Goal: Communication & Community: Share content

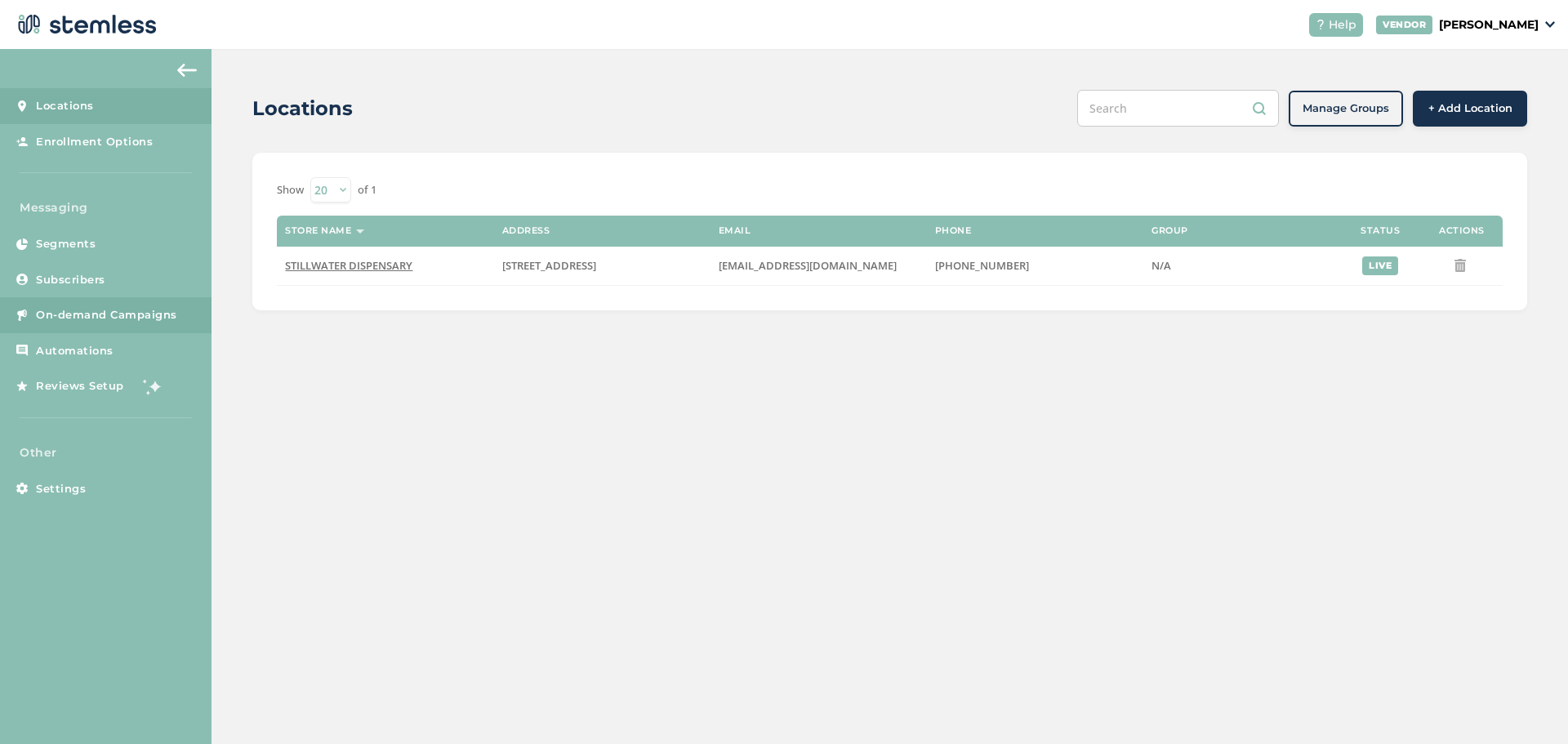
click at [84, 319] on span "On-demand Campaigns" at bounding box center [106, 314] width 141 height 16
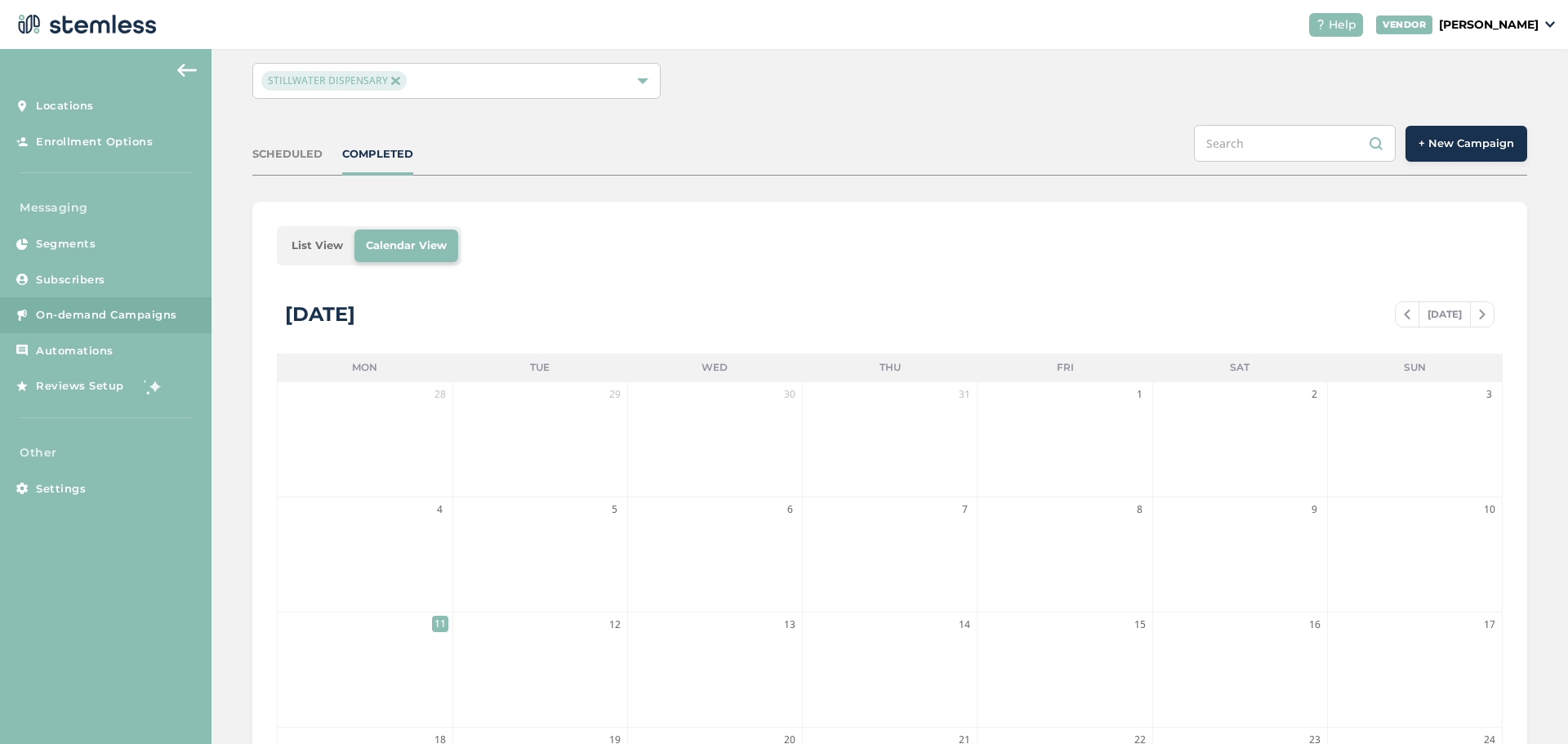
scroll to position [81, 0]
click at [1403, 313] on img at bounding box center [1406, 315] width 7 height 9
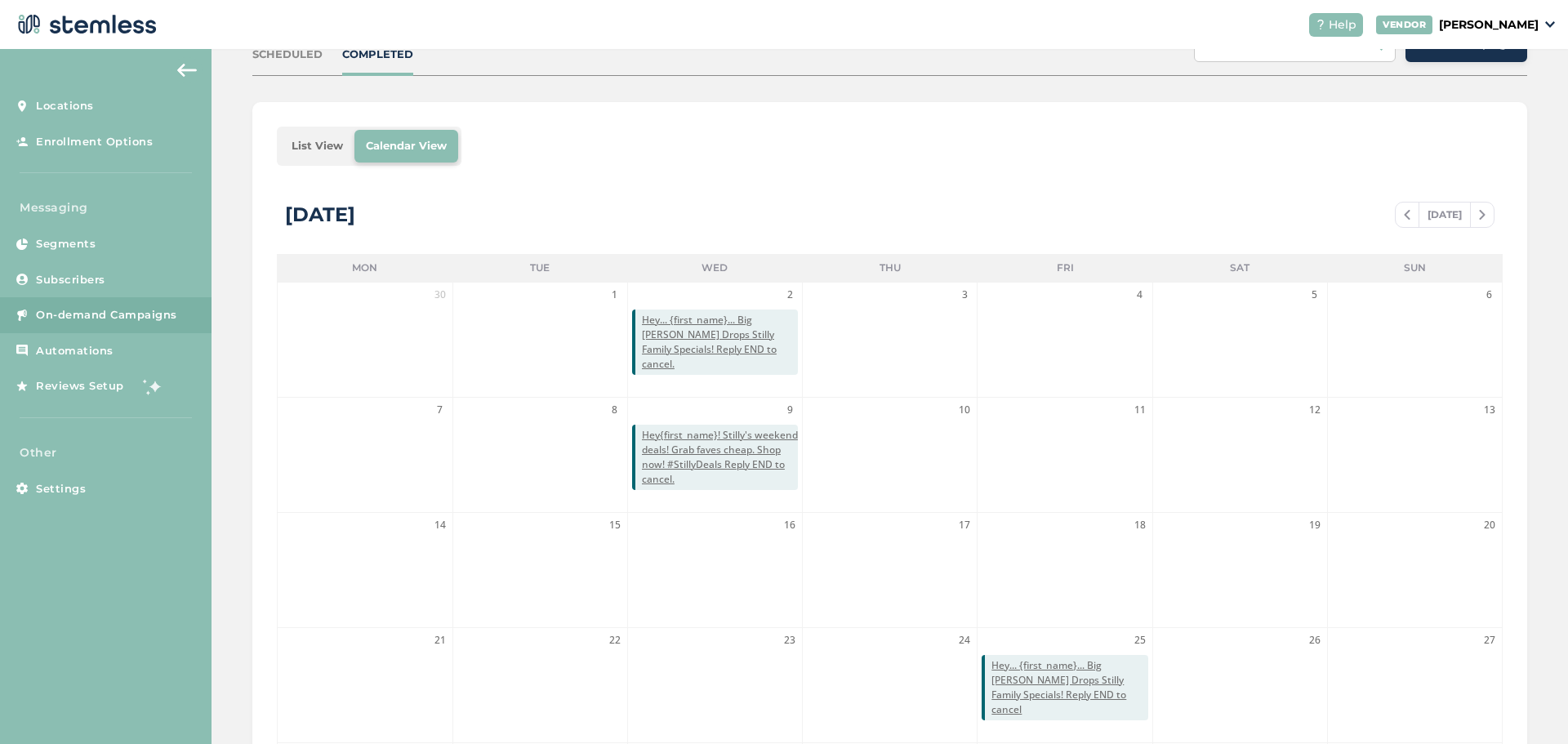
scroll to position [362, 0]
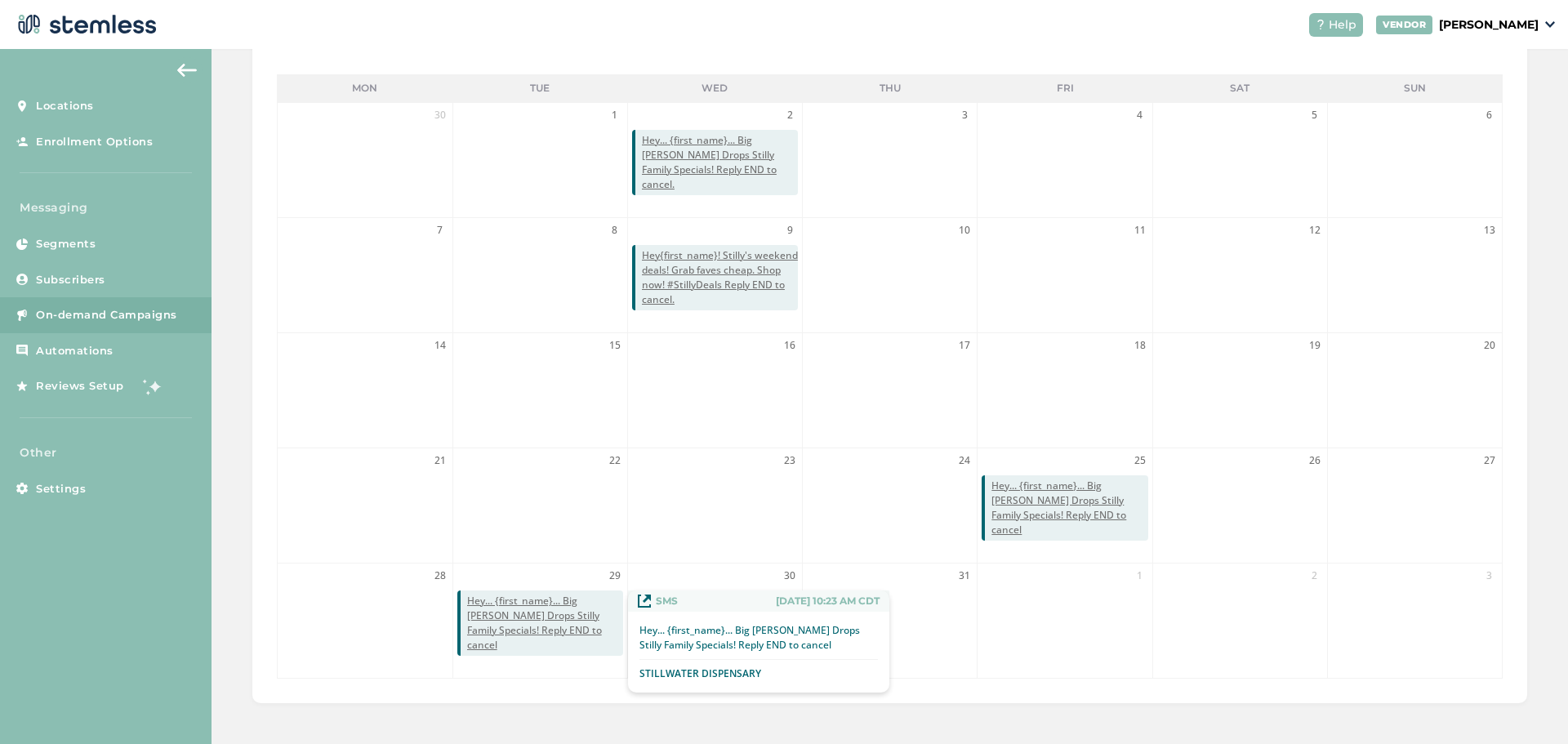
click at [557, 609] on span "Hey... {first_name}... Big [PERSON_NAME] Drops Stilly Family Specials! Reply EN…" at bounding box center [544, 623] width 156 height 59
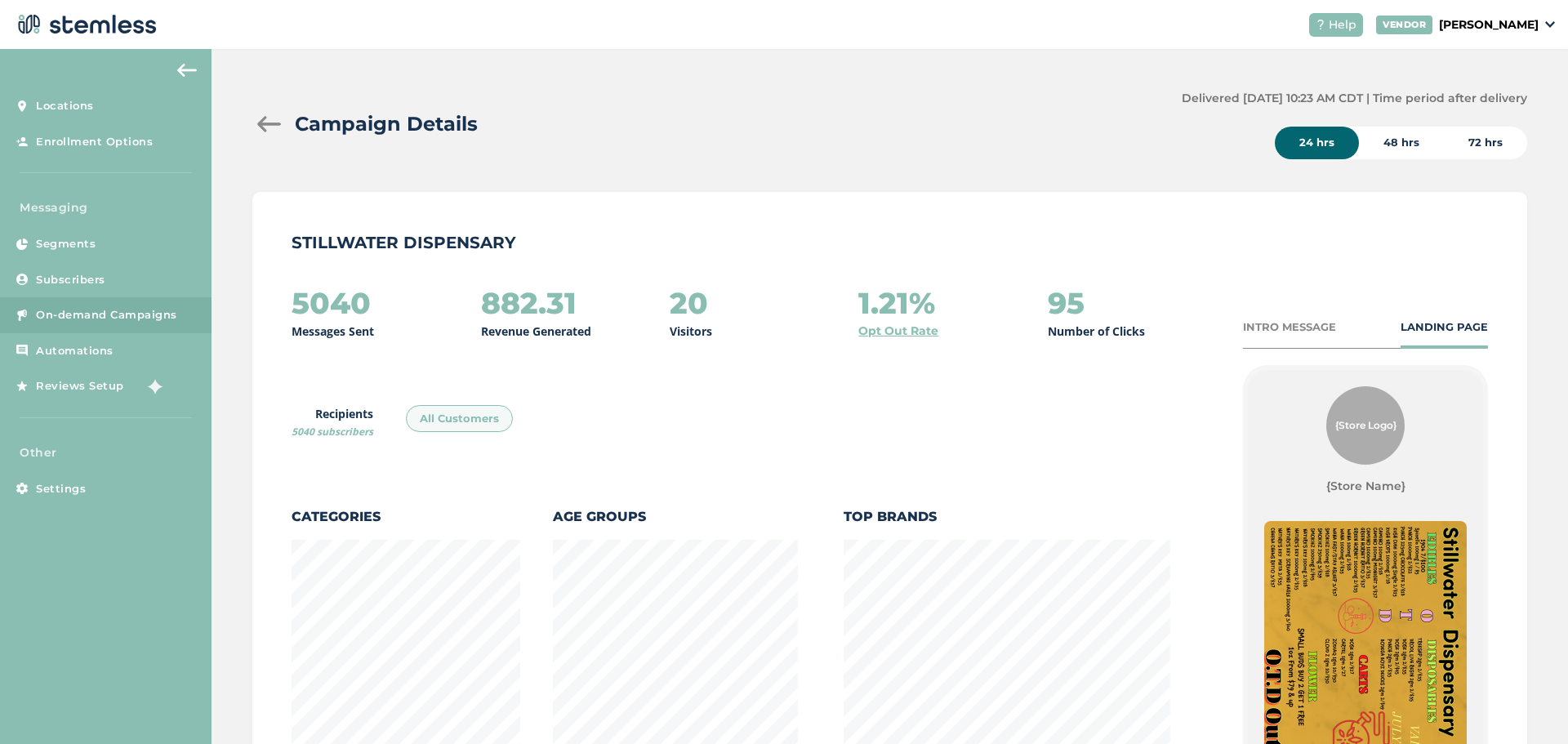
scroll to position [857, 1266]
click at [1467, 150] on div "72 hrs" at bounding box center [1486, 143] width 83 height 32
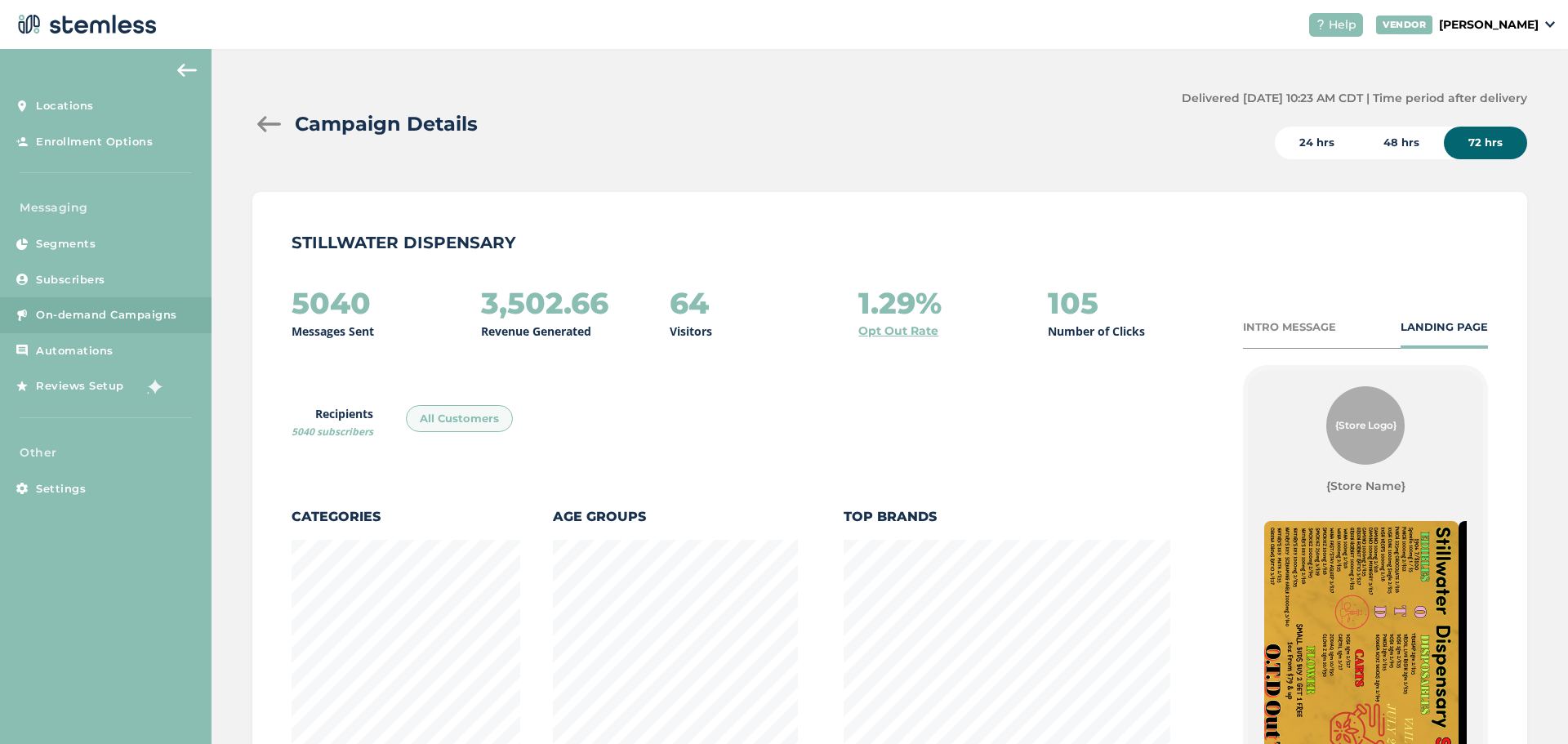
scroll to position [0, 0]
click at [1387, 138] on div "48 hrs" at bounding box center [1401, 143] width 85 height 32
click at [266, 124] on div at bounding box center [268, 123] width 32 height 16
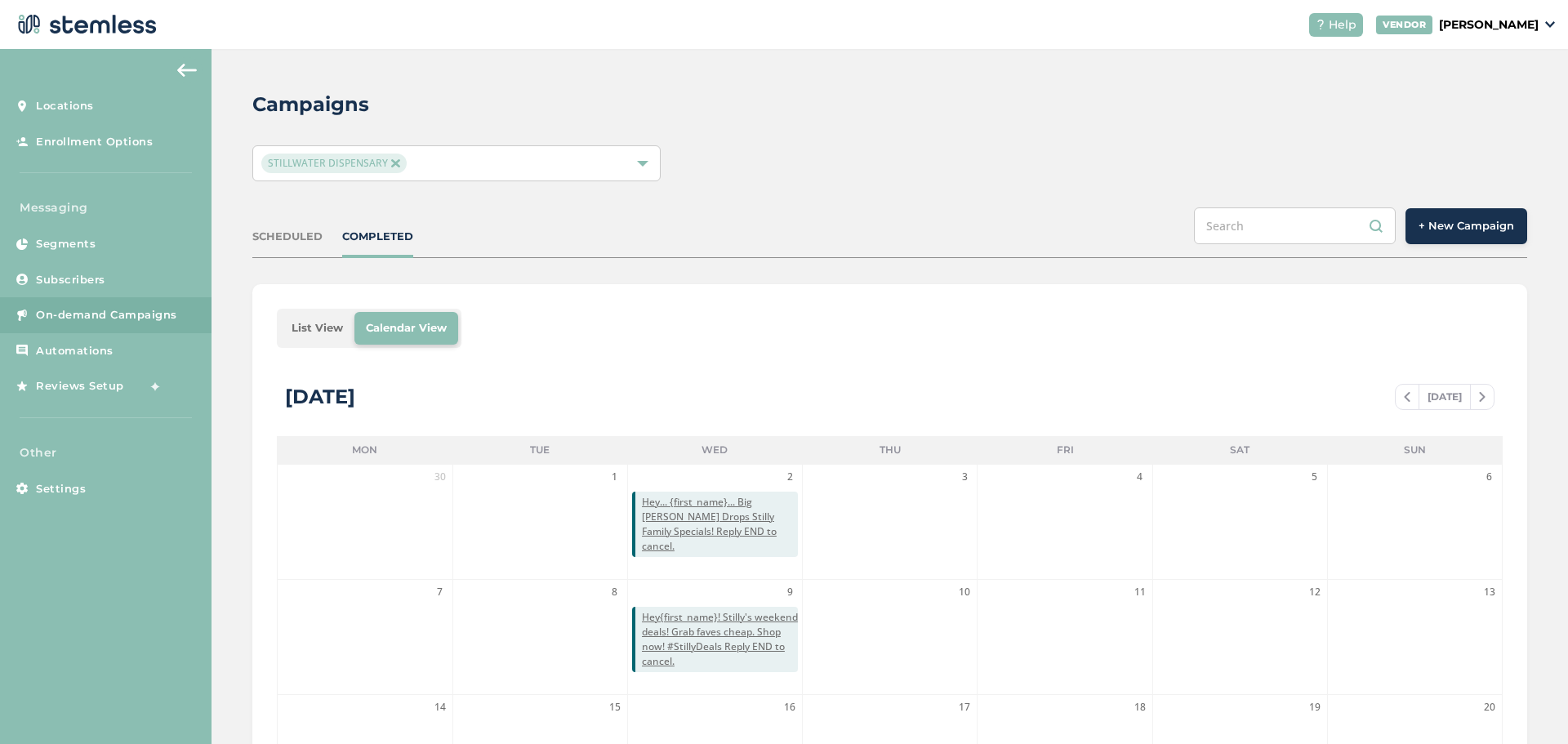
click at [1496, 224] on span "+ New Campaign" at bounding box center [1466, 225] width 96 height 16
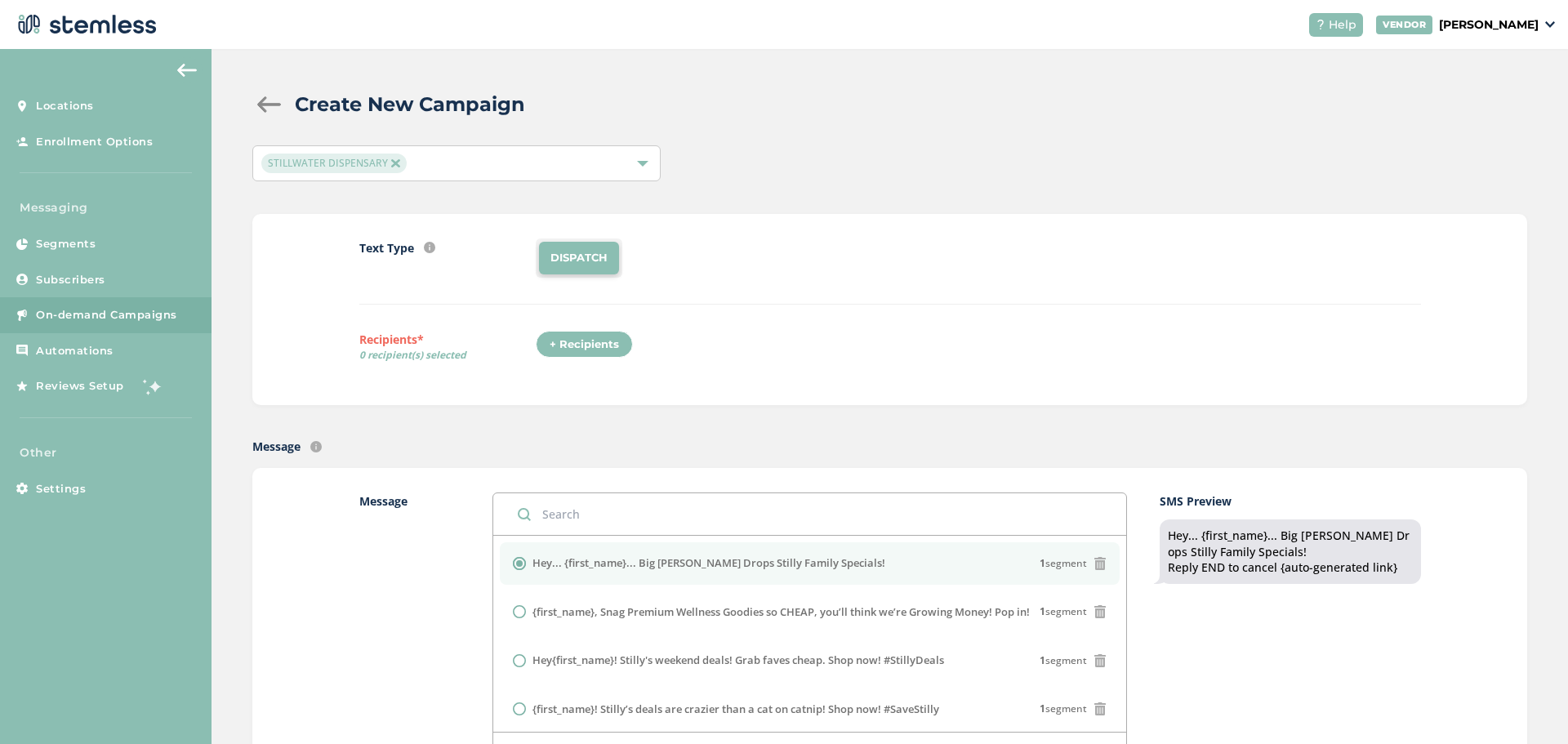
click at [575, 342] on div "+ Recipients" at bounding box center [584, 344] width 98 height 27
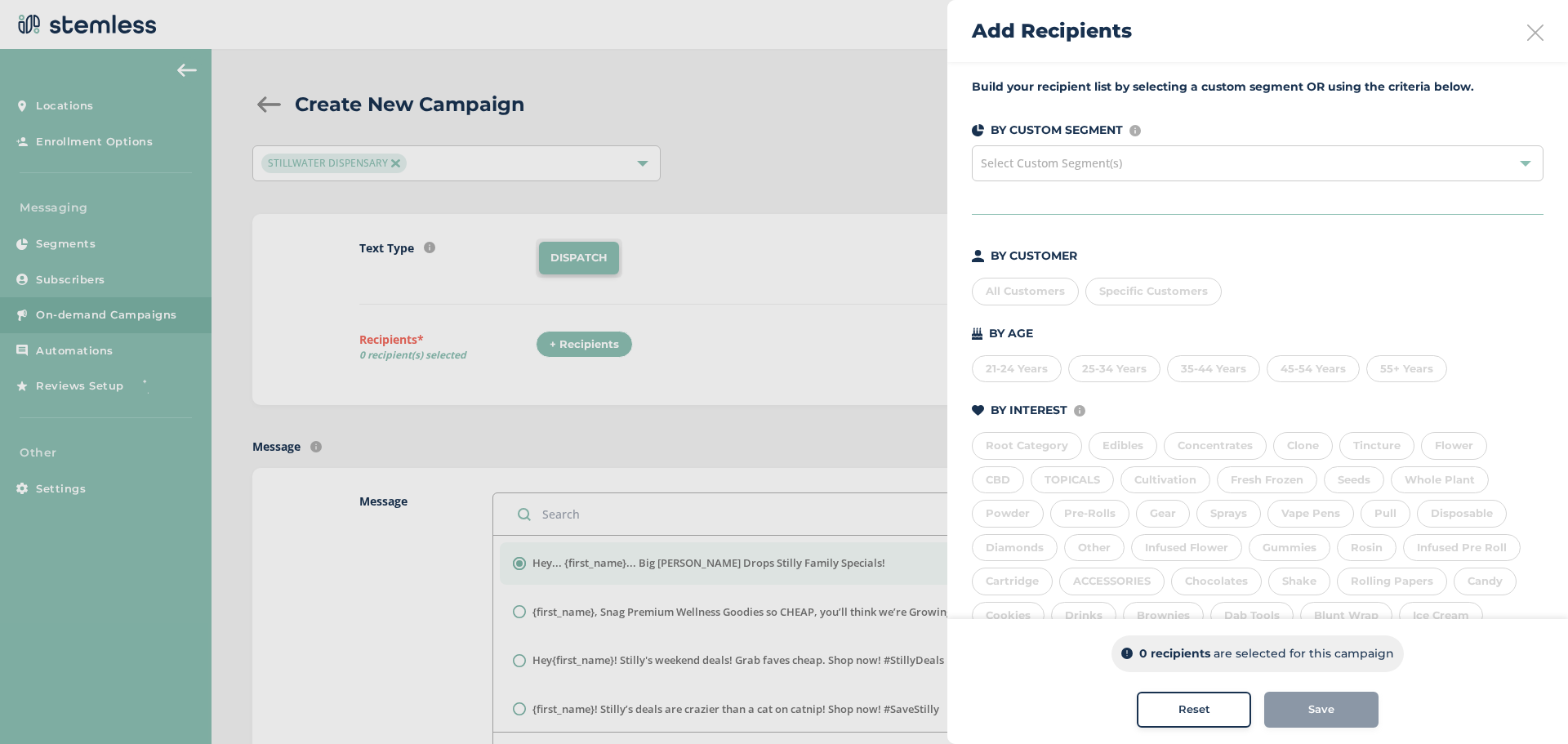
click at [1038, 291] on div "All Customers" at bounding box center [1025, 291] width 107 height 27
click at [1329, 705] on span "Save" at bounding box center [1321, 709] width 27 height 16
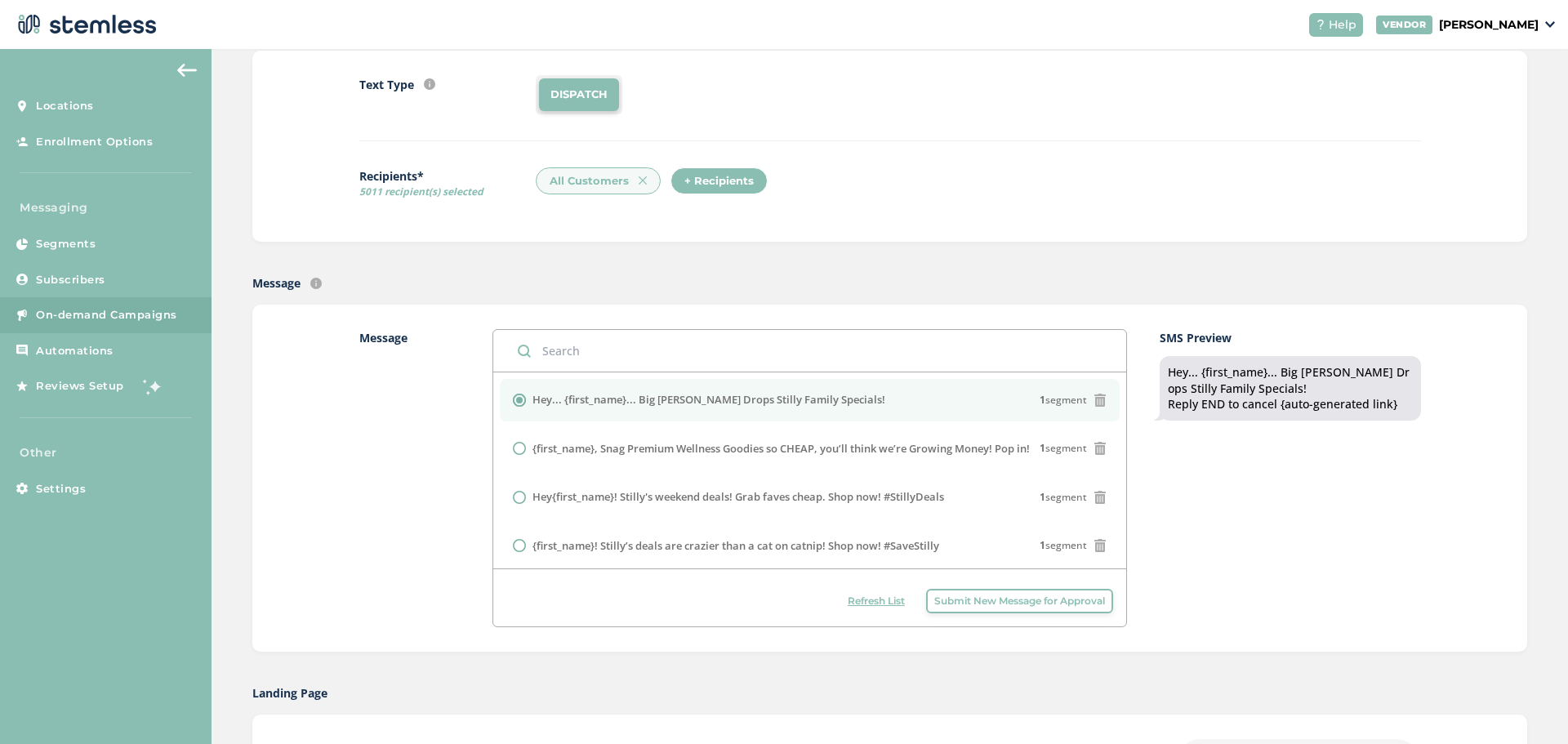
click at [851, 410] on li "Hey... {first_name}... Big [PERSON_NAME] Drops Stilly Family Specials! 1 segment" at bounding box center [810, 399] width 620 height 43
click at [857, 403] on div "Hey... {first_name}... Big [PERSON_NAME] Drops Stilly Family Specials! 1 segment" at bounding box center [810, 399] width 594 height 16
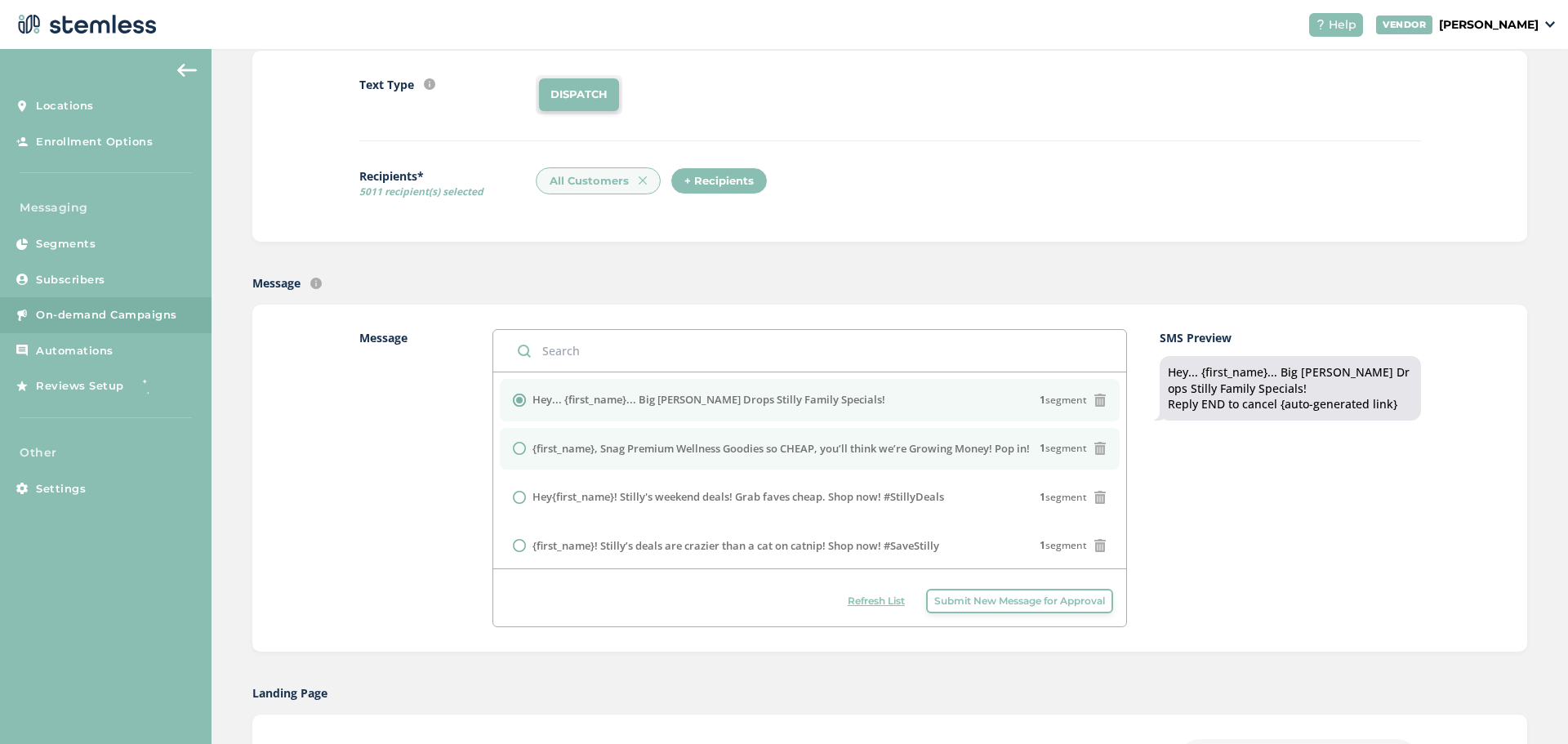
click at [882, 448] on label "{first_name}, Snag Premium Wellness Goodies so CHEAP, you’ll think we’re Growin…" at bounding box center [780, 449] width 497 height 16
radio input "false"
radio input "true"
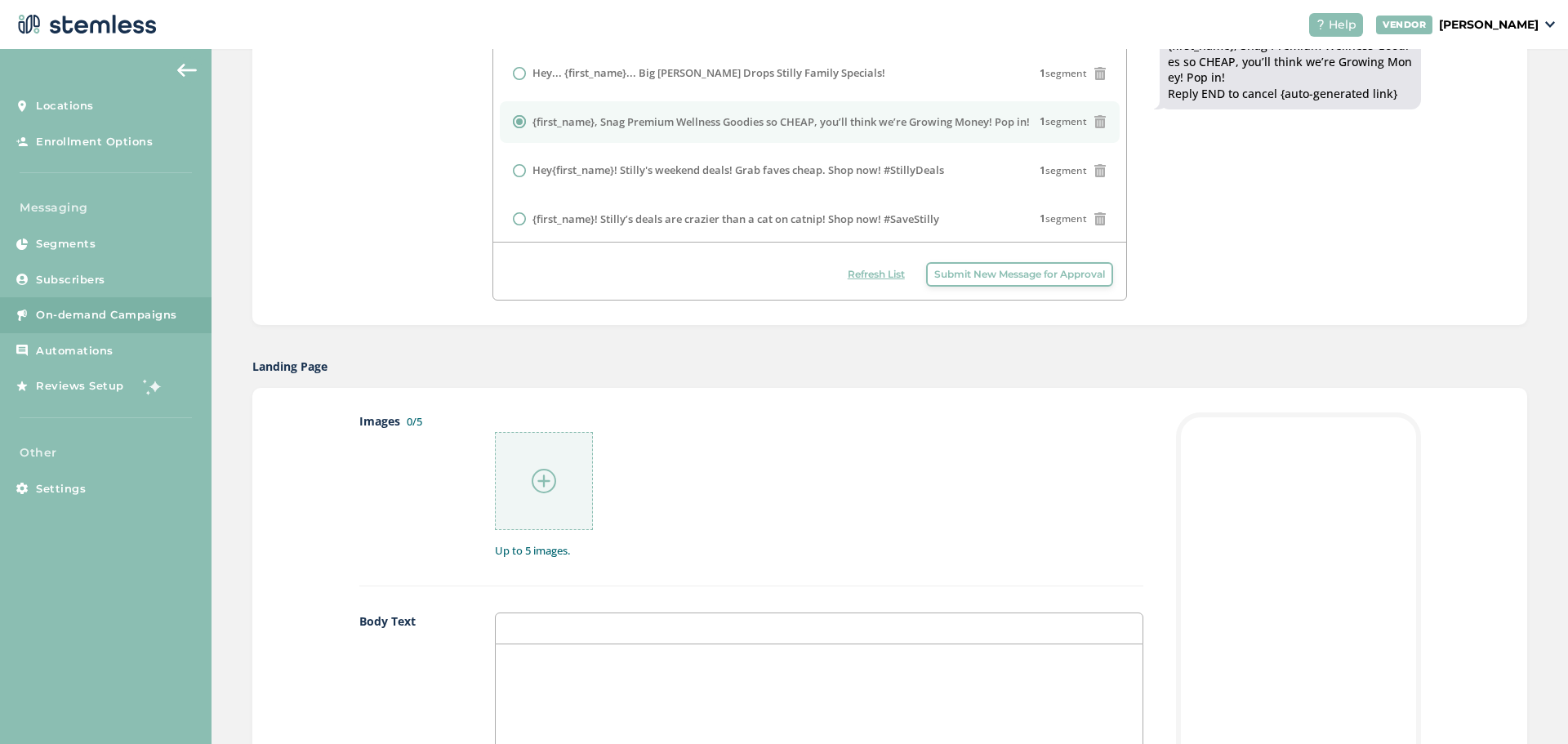
click at [539, 476] on img at bounding box center [543, 481] width 25 height 25
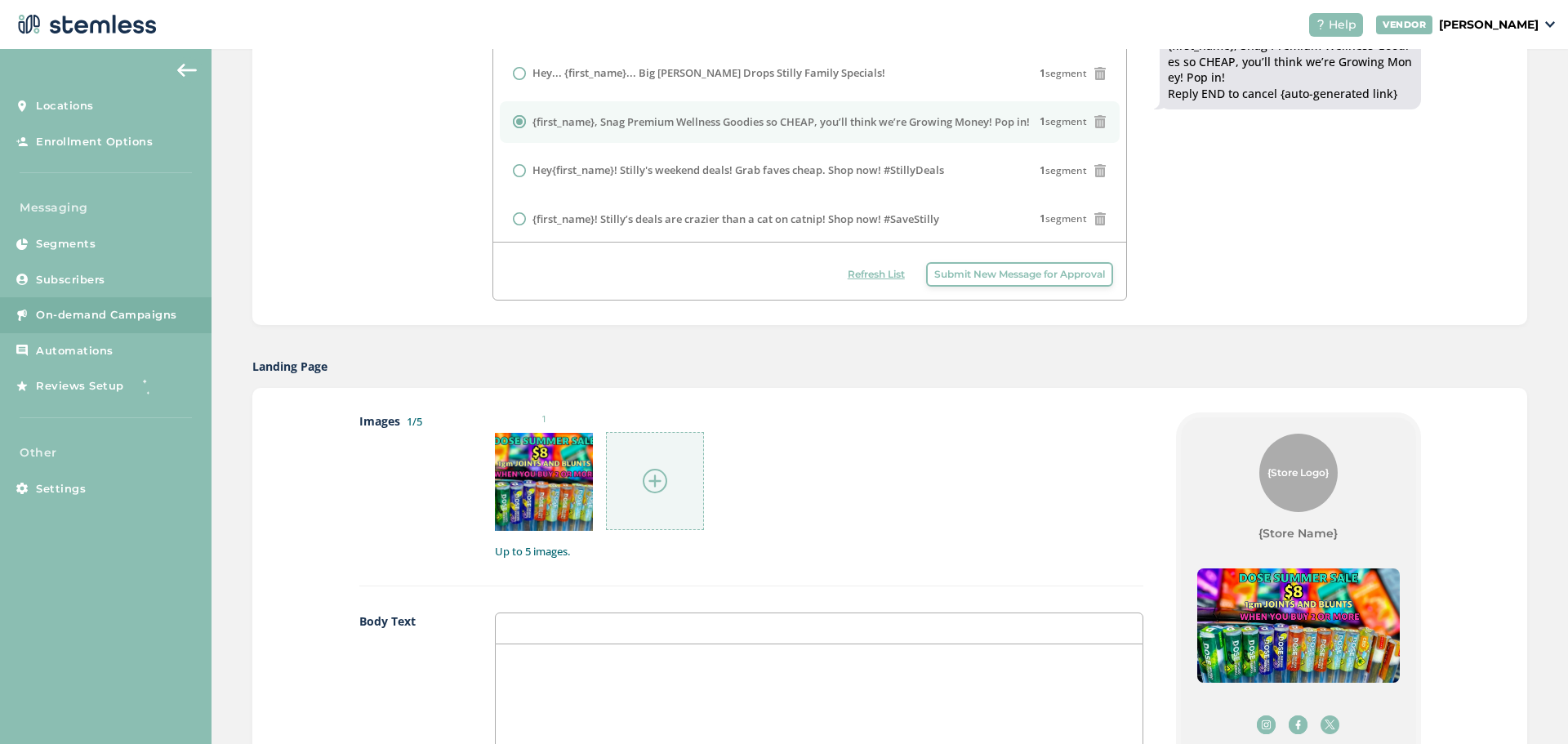
click at [635, 483] on div at bounding box center [654, 480] width 98 height 97
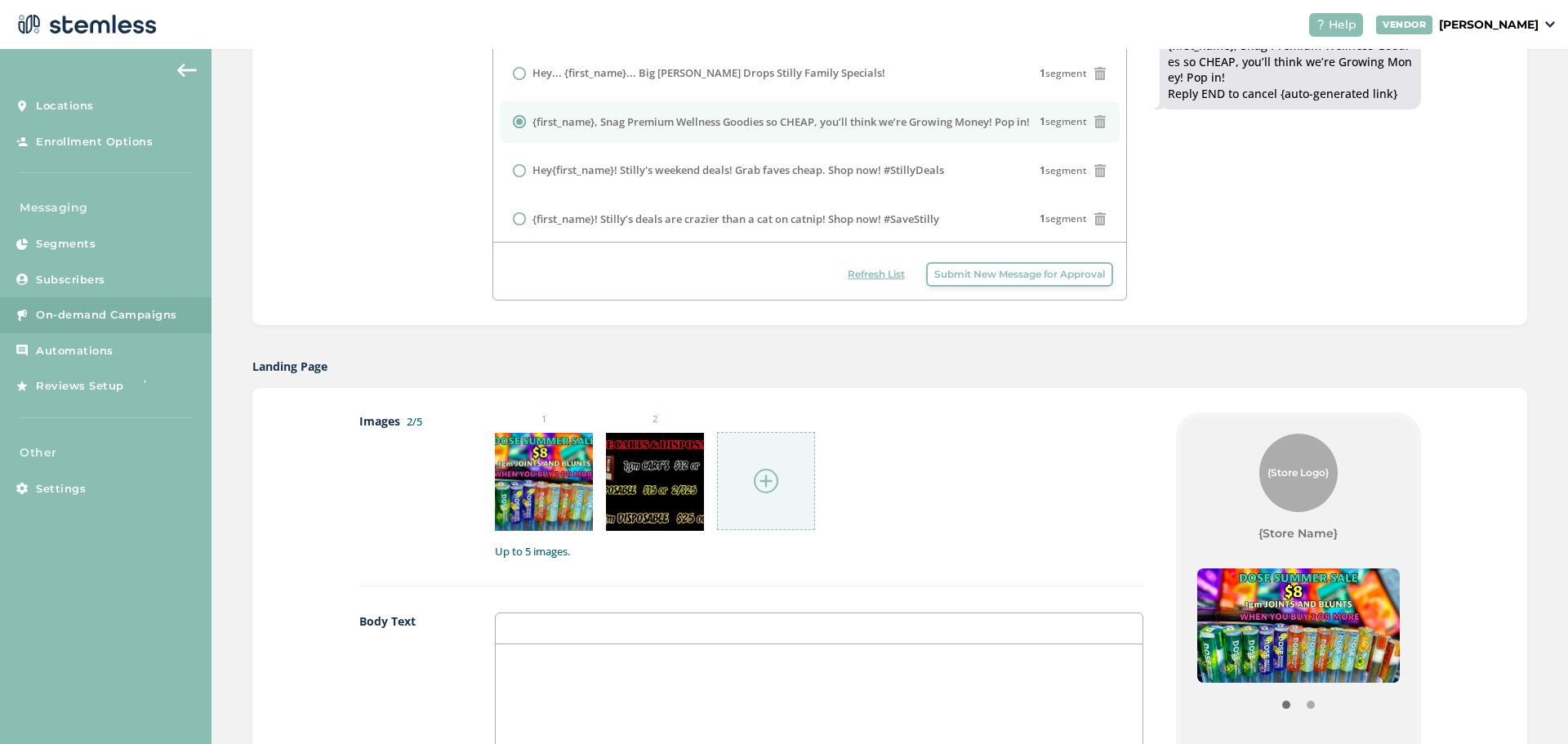
click at [756, 478] on img at bounding box center [766, 481] width 25 height 25
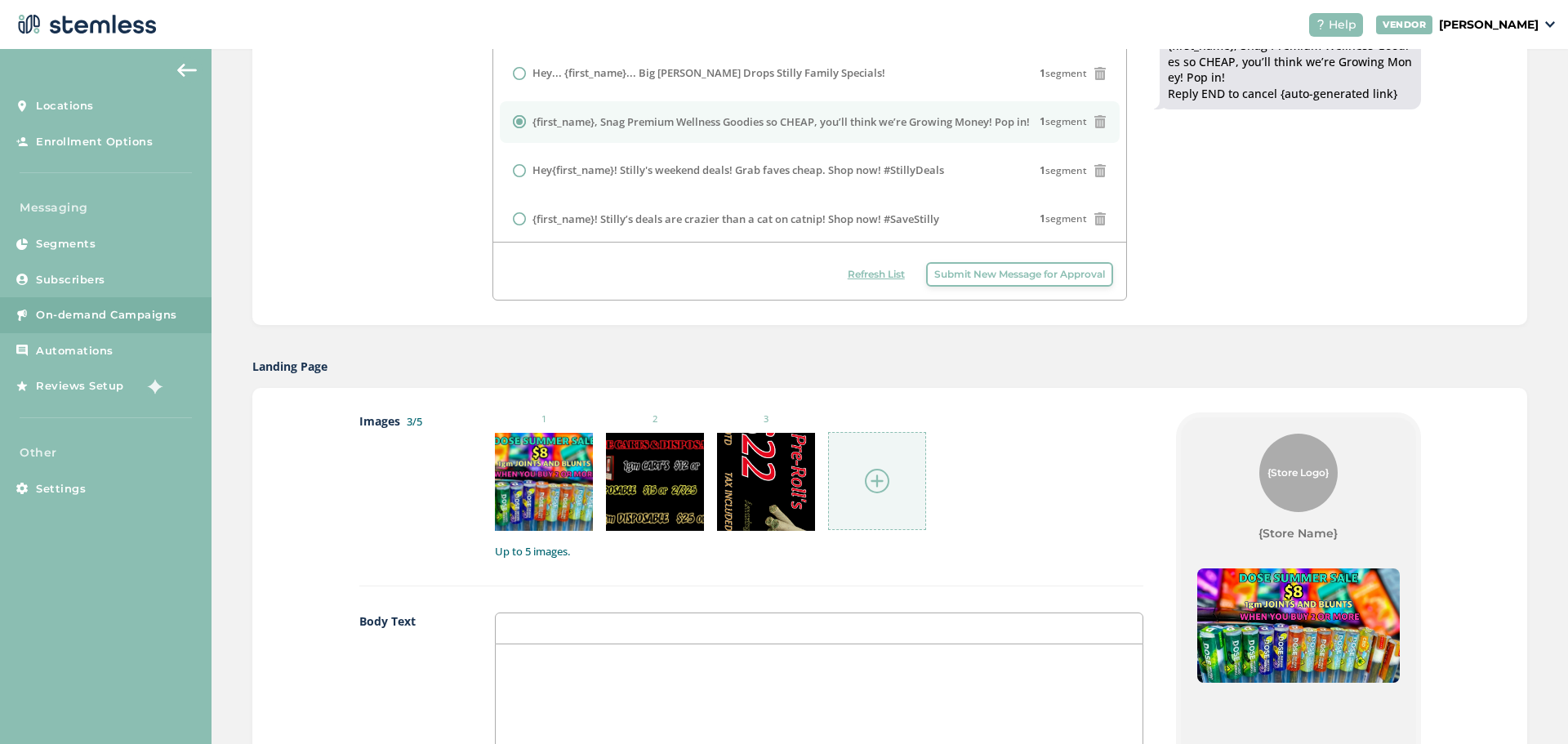
click at [874, 483] on img at bounding box center [877, 481] width 25 height 25
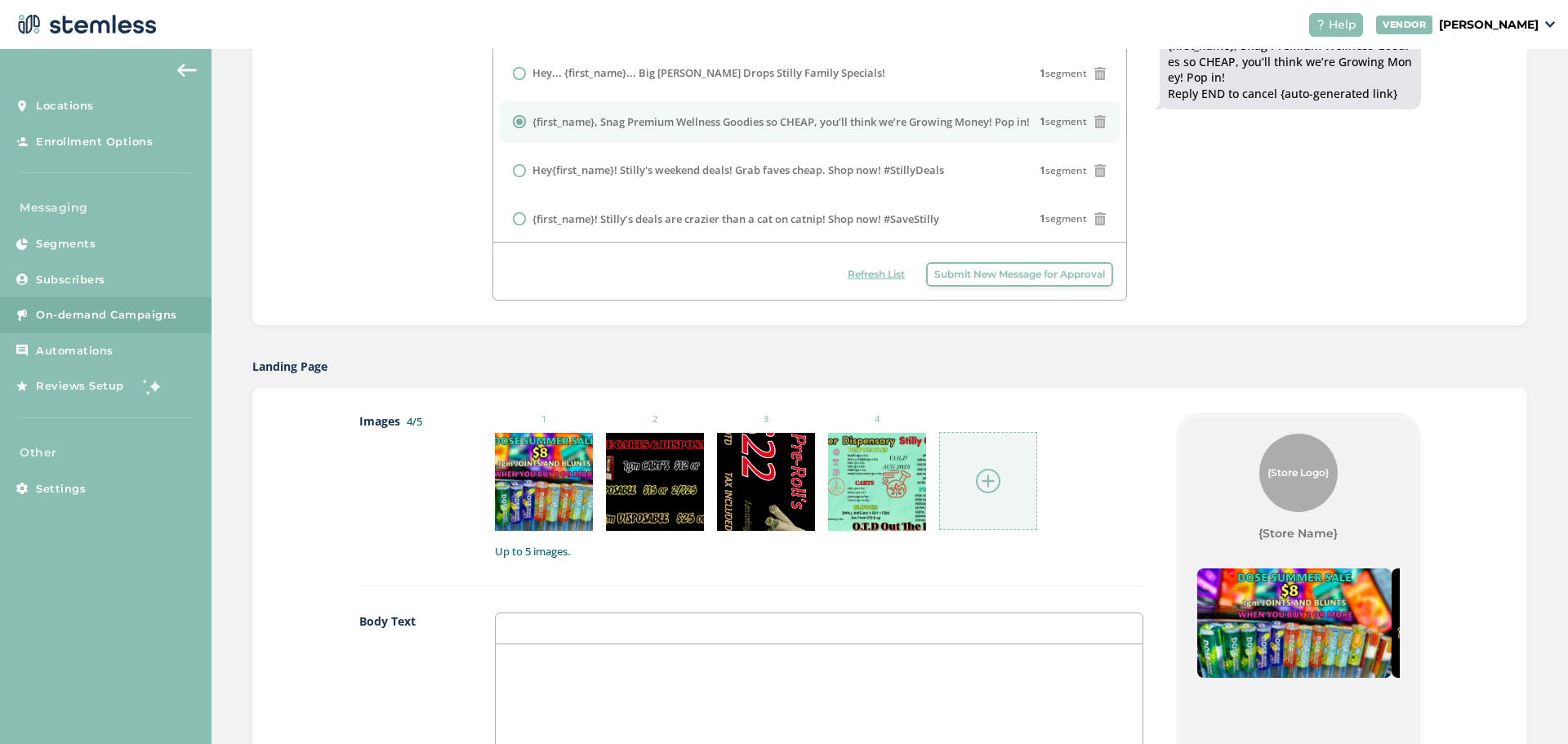
click at [1011, 569] on div "Images 4/5 1 2 3 4 Up to 5 images." at bounding box center [751, 499] width 784 height 174
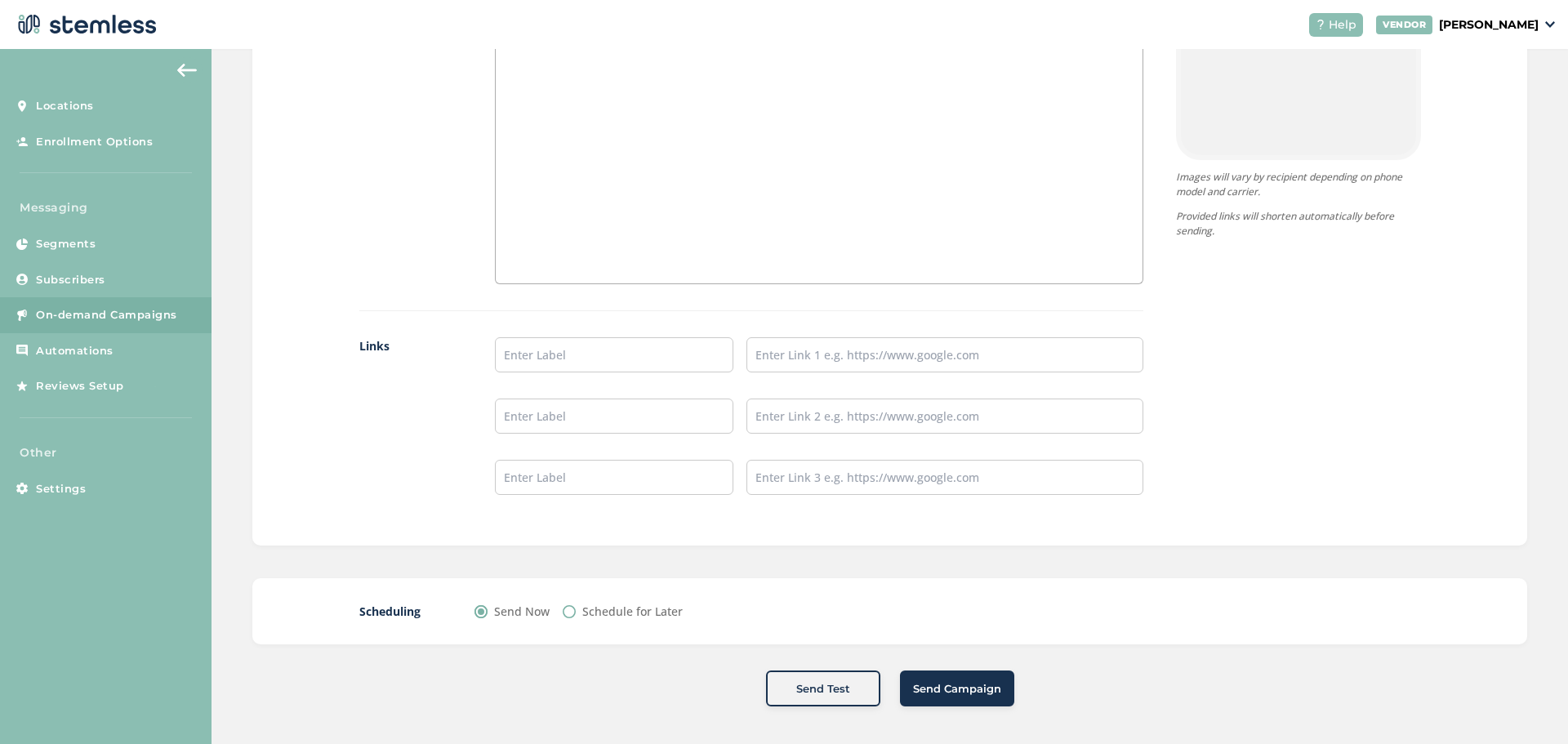
scroll to position [1179, 0]
click at [976, 675] on button "Send Campaign" at bounding box center [956, 685] width 115 height 36
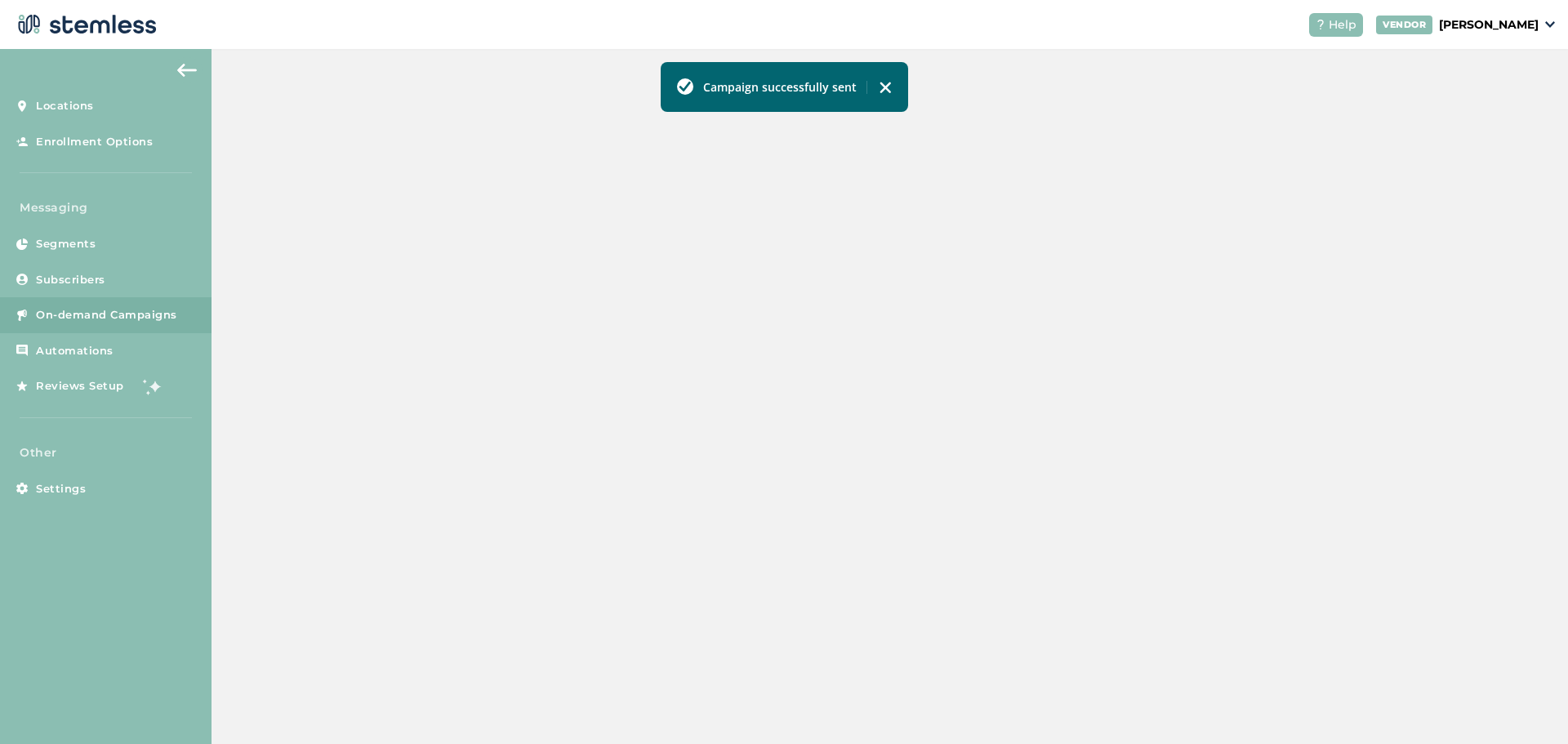
scroll to position [362, 0]
